Goal: Task Accomplishment & Management: Use online tool/utility

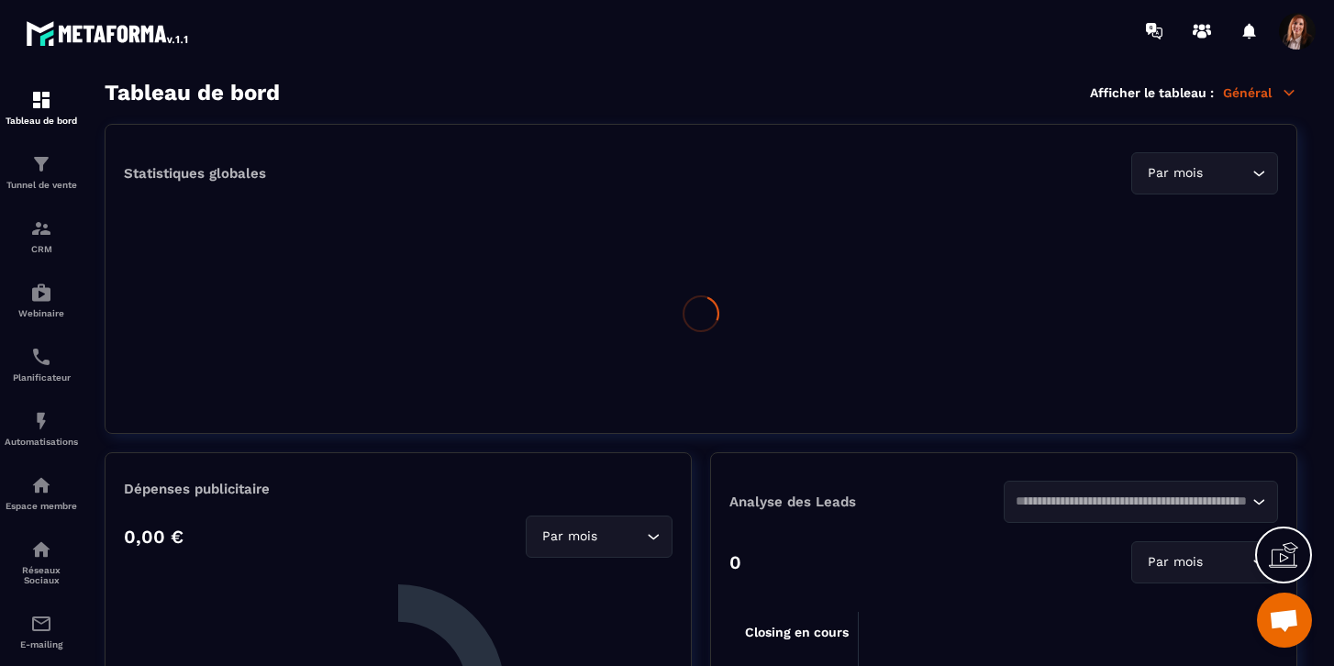
scroll to position [2387, 0]
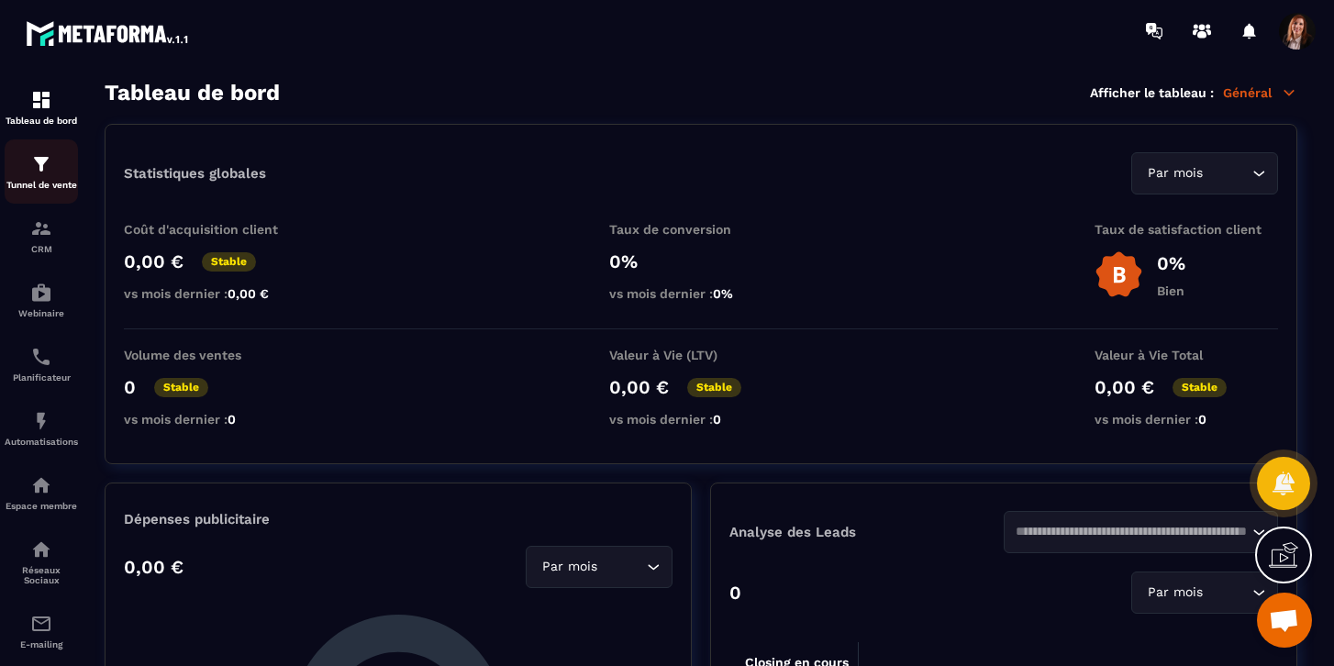
click at [39, 173] on img at bounding box center [41, 164] width 22 height 22
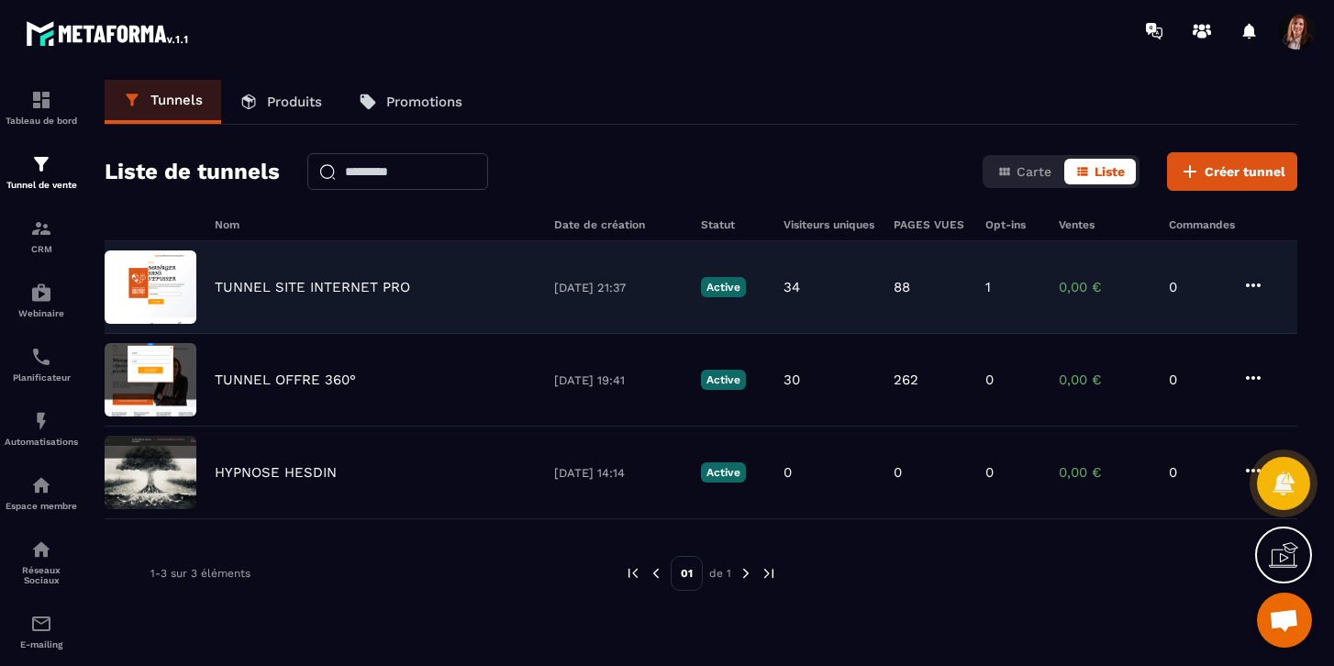
click at [310, 284] on p "TUNNEL SITE INTERNET PRO" at bounding box center [312, 287] width 195 height 17
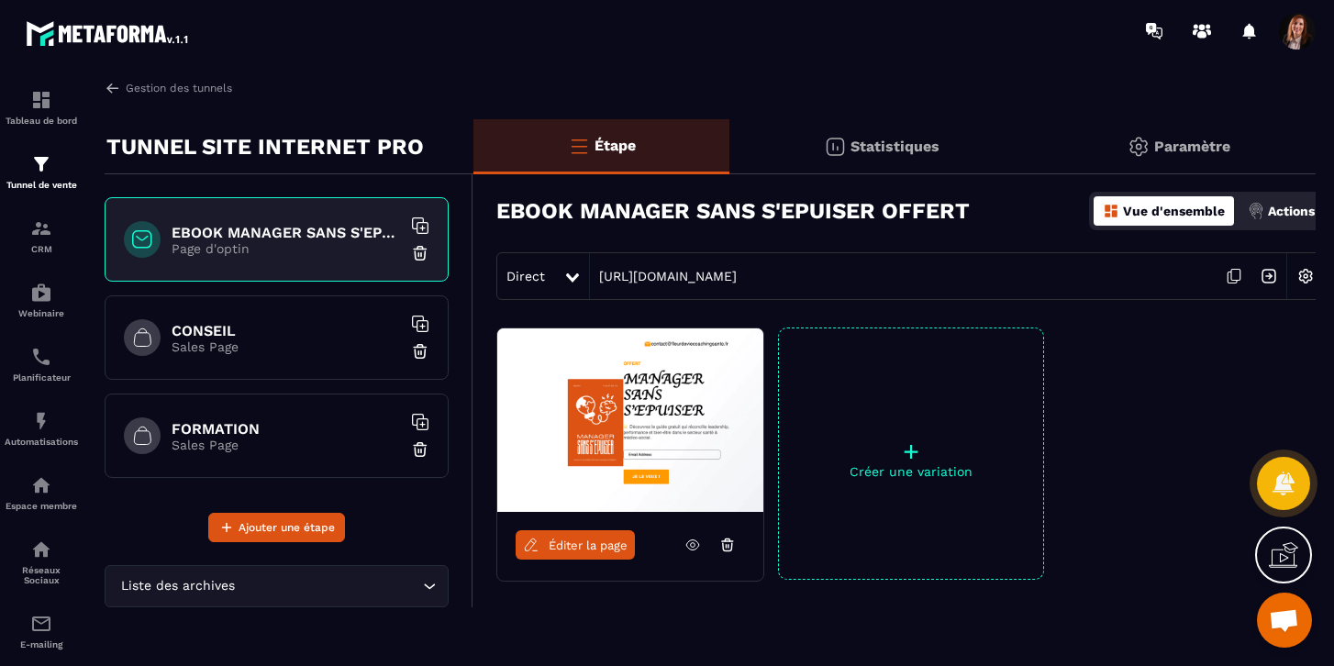
click at [604, 545] on span "Éditer la page" at bounding box center [587, 545] width 79 height 14
